Goal: Information Seeking & Learning: Learn about a topic

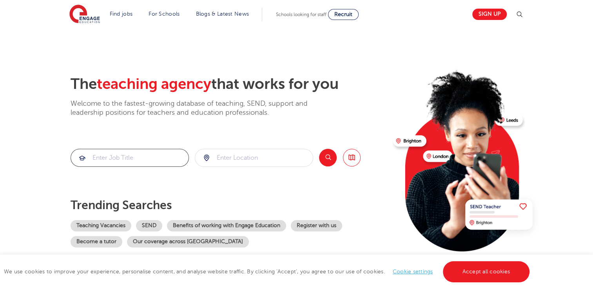
click at [129, 162] on input "search" at bounding box center [130, 157] width 118 height 17
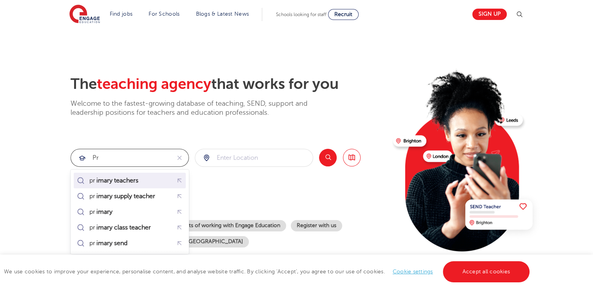
click at [129, 179] on mark "imary teachers" at bounding box center [117, 180] width 44 height 9
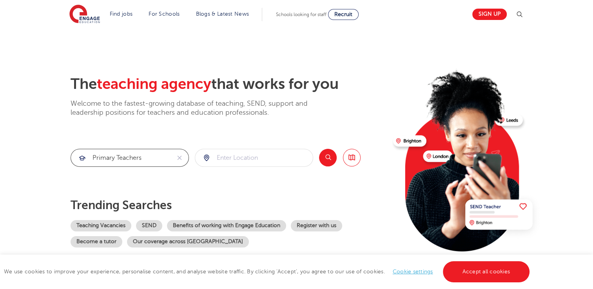
type input "primary teachers"
click at [273, 162] on input "search" at bounding box center [254, 157] width 118 height 17
type input "northamptonshire"
click button "Submit" at bounding box center [0, 0] width 0 height 0
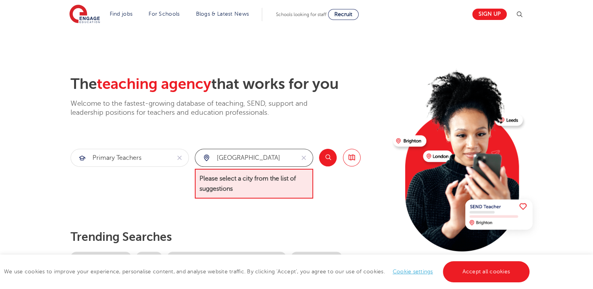
click at [286, 161] on input "northamptonshire" at bounding box center [245, 157] width 100 height 17
drag, startPoint x: 286, startPoint y: 161, endPoint x: 182, endPoint y: 188, distance: 107.5
click at [182, 188] on section "primary teachers northamptonshire Please select a city from the list of suggest…" at bounding box center [216, 174] width 290 height 50
click at [252, 158] on input "search" at bounding box center [254, 157] width 118 height 17
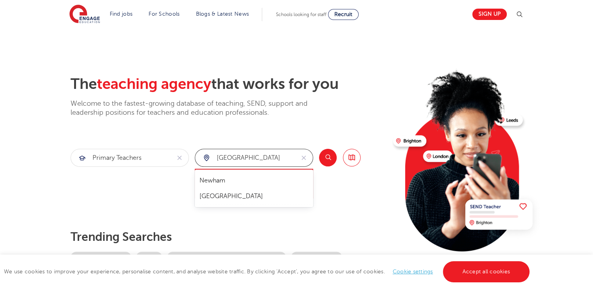
type input "[GEOGRAPHIC_DATA]"
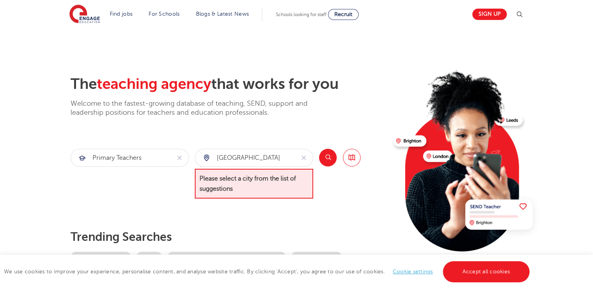
click at [158, 204] on div "The teaching agency that works for you Welcome to the fastest-growing database …" at bounding box center [229, 177] width 316 height 204
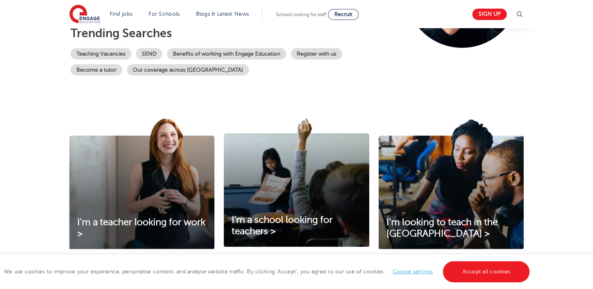
scroll to position [220, 0]
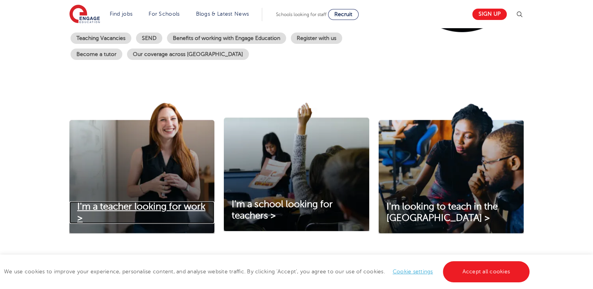
click at [158, 204] on span "I'm a teacher looking for work >" at bounding box center [141, 213] width 128 height 22
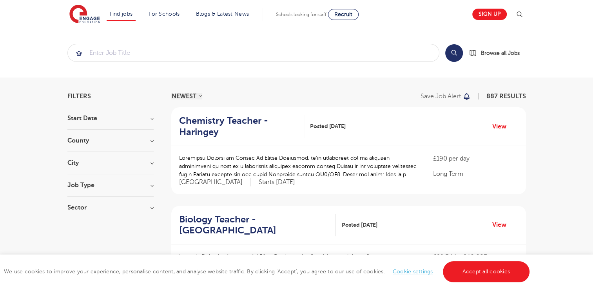
click at [152, 136] on section "Start Date September 87 [DATE] [DATE] Show more County [GEOGRAPHIC_DATA] 650 [G…" at bounding box center [110, 167] width 86 height 104
click at [151, 138] on h3 "County" at bounding box center [110, 141] width 86 height 6
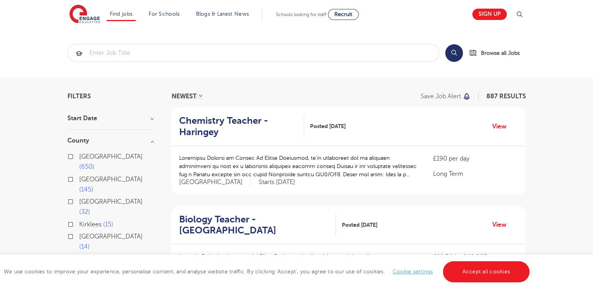
click at [88, 256] on button "Show more" at bounding box center [83, 259] width 33 height 7
